Goal: Communication & Community: Answer question/provide support

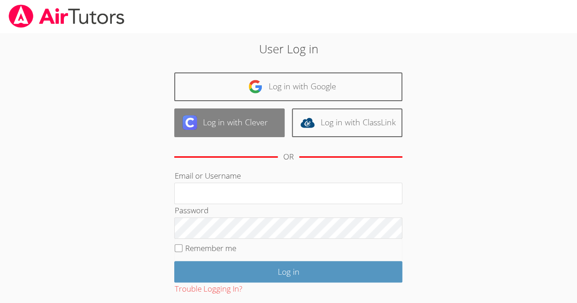
click at [207, 119] on link "Log in with Clever" at bounding box center [229, 123] width 110 height 29
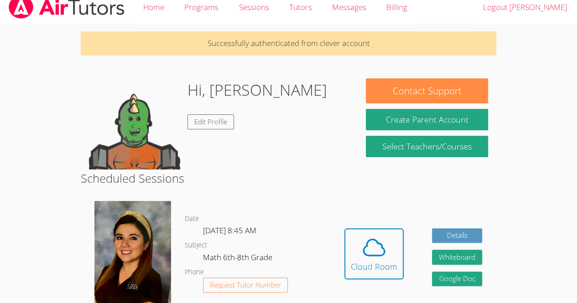
scroll to position [11, 0]
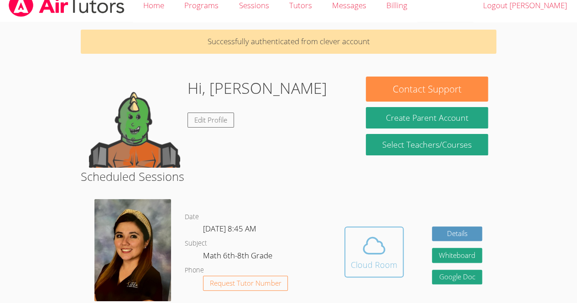
click at [351, 259] on div "Cloud Room" at bounding box center [374, 265] width 47 height 13
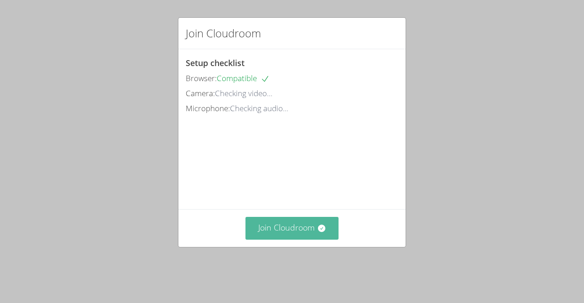
click at [285, 239] on button "Join Cloudroom" at bounding box center [292, 228] width 94 height 22
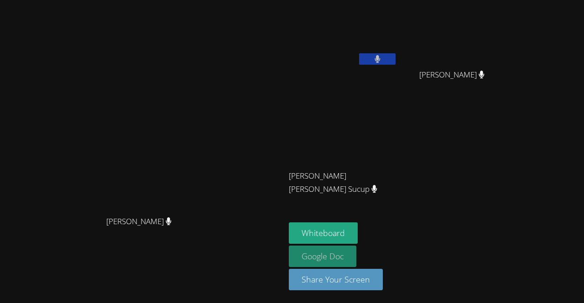
click at [356, 260] on link "Google Doc" at bounding box center [323, 256] width 68 height 21
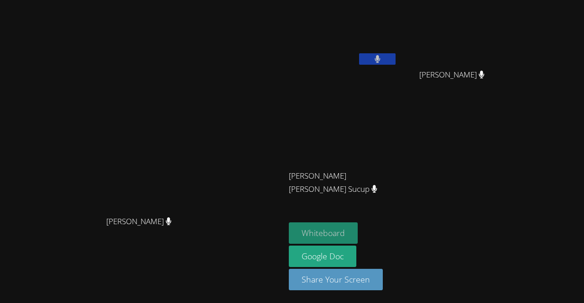
click at [358, 237] on button "Whiteboard" at bounding box center [323, 233] width 69 height 21
